Goal: Register for event/course

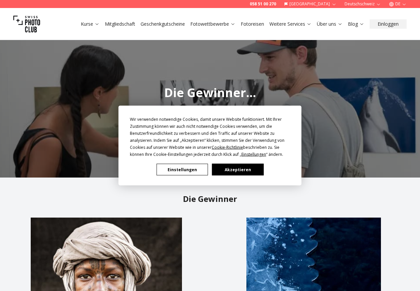
click at [226, 171] on button "Akzeptieren" at bounding box center [237, 170] width 51 height 12
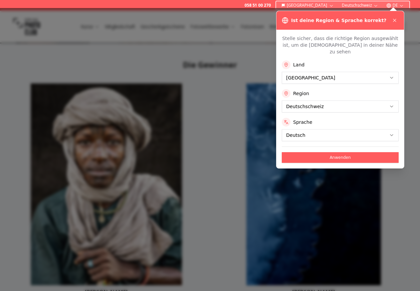
scroll to position [235, 0]
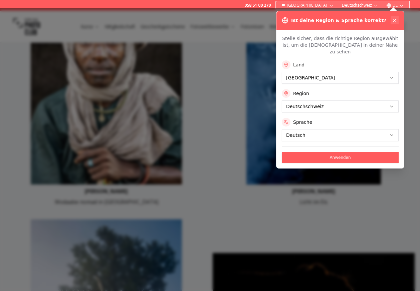
click at [395, 19] on icon at bounding box center [394, 20] width 3 height 3
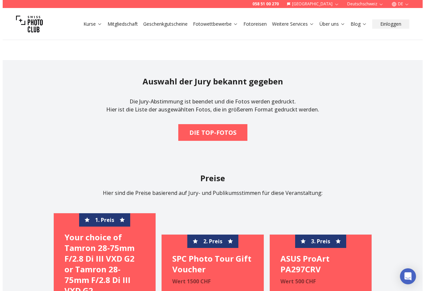
scroll to position [873, 0]
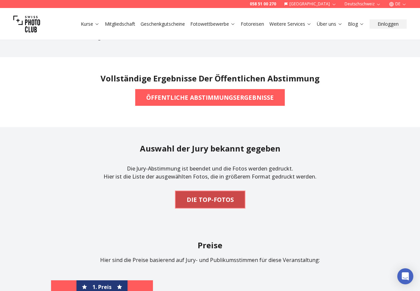
click at [234, 201] on span "DIE TOP-FOTOS" at bounding box center [210, 199] width 58 height 15
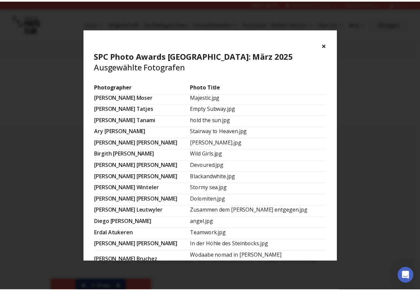
scroll to position [0, 0]
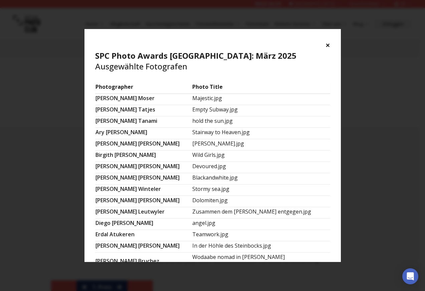
click at [327, 44] on button "×" at bounding box center [327, 45] width 5 height 11
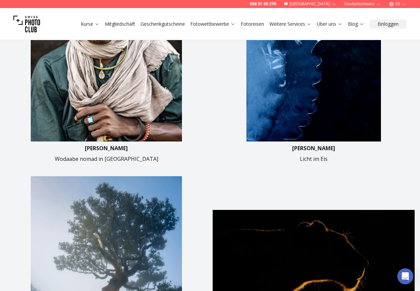
scroll to position [269, 0]
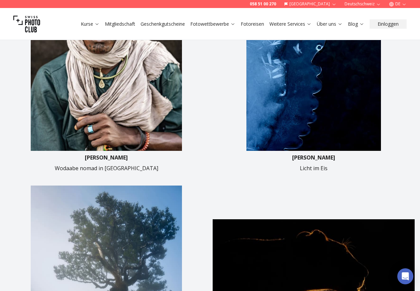
click at [229, 25] on link "Fotowettbewerbe" at bounding box center [212, 24] width 45 height 7
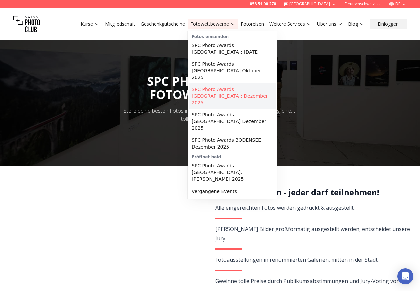
click at [230, 85] on link "SPC Photo Awards [GEOGRAPHIC_DATA]: Dezember 2025" at bounding box center [232, 95] width 87 height 25
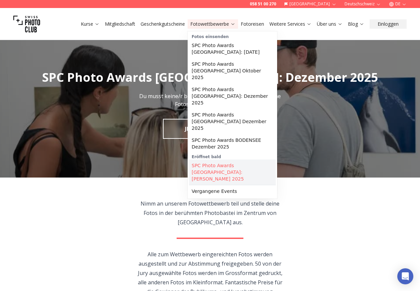
click at [220, 159] on link "SPC Photo Awards [GEOGRAPHIC_DATA]: [PERSON_NAME] 2025" at bounding box center [232, 171] width 87 height 25
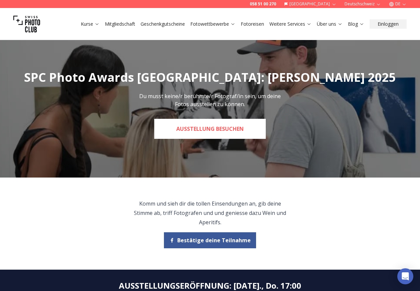
click at [236, 129] on link "Ausstellung besuchen" at bounding box center [209, 129] width 111 height 20
